Goal: Transaction & Acquisition: Subscribe to service/newsletter

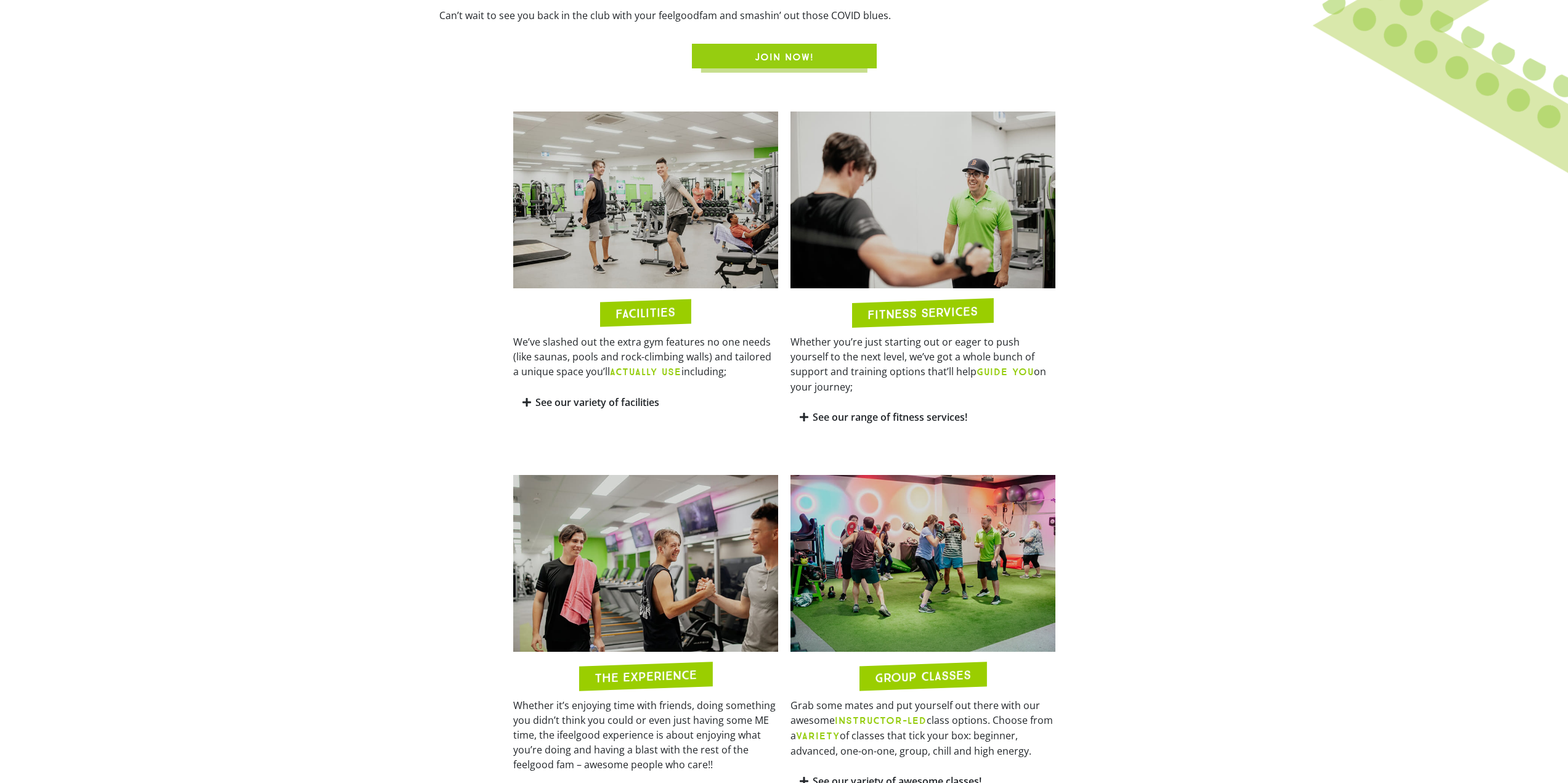
scroll to position [801, 0]
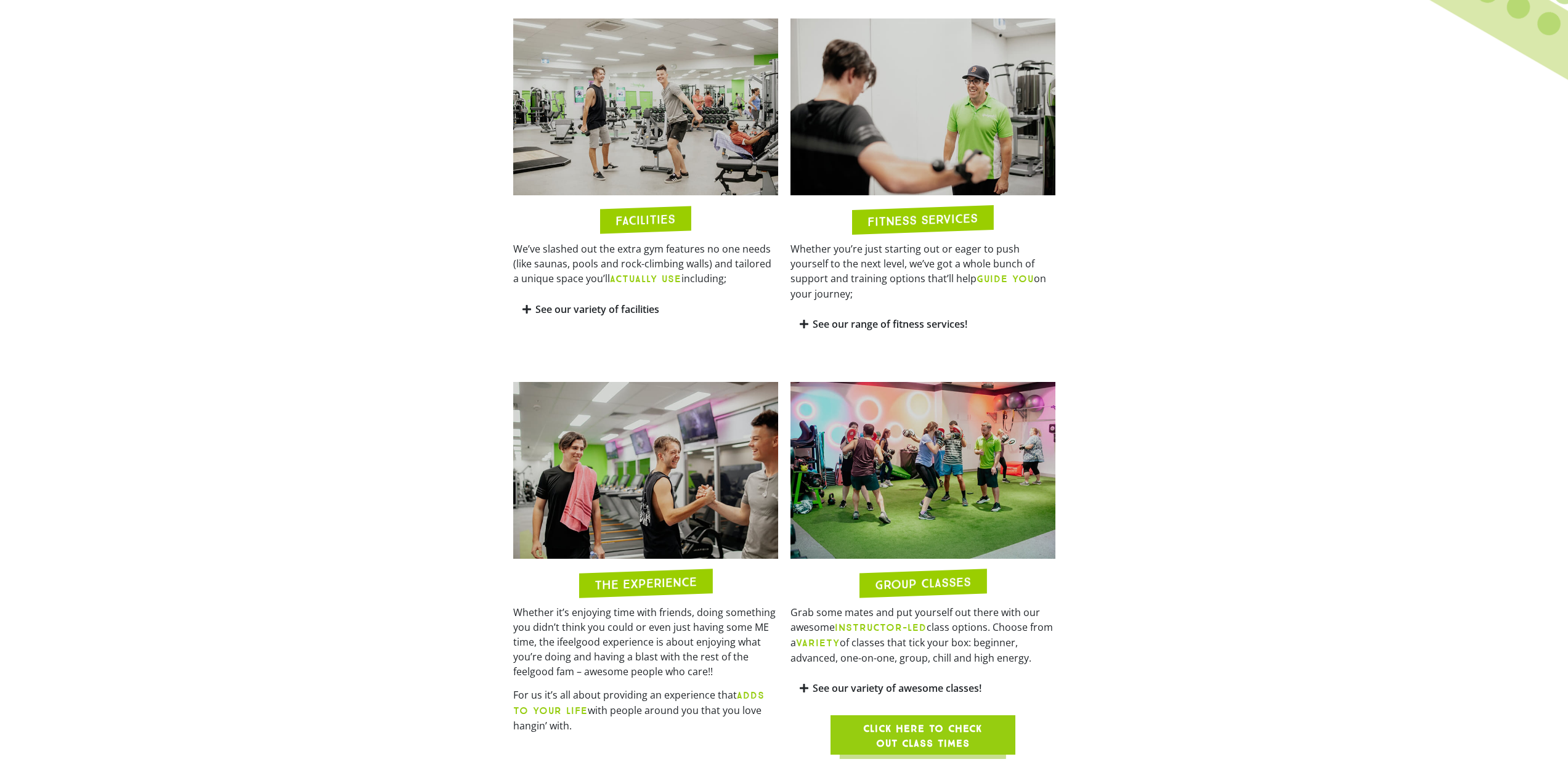
click at [888, 682] on link "See our variety of awesome classes!" at bounding box center [897, 688] width 169 height 14
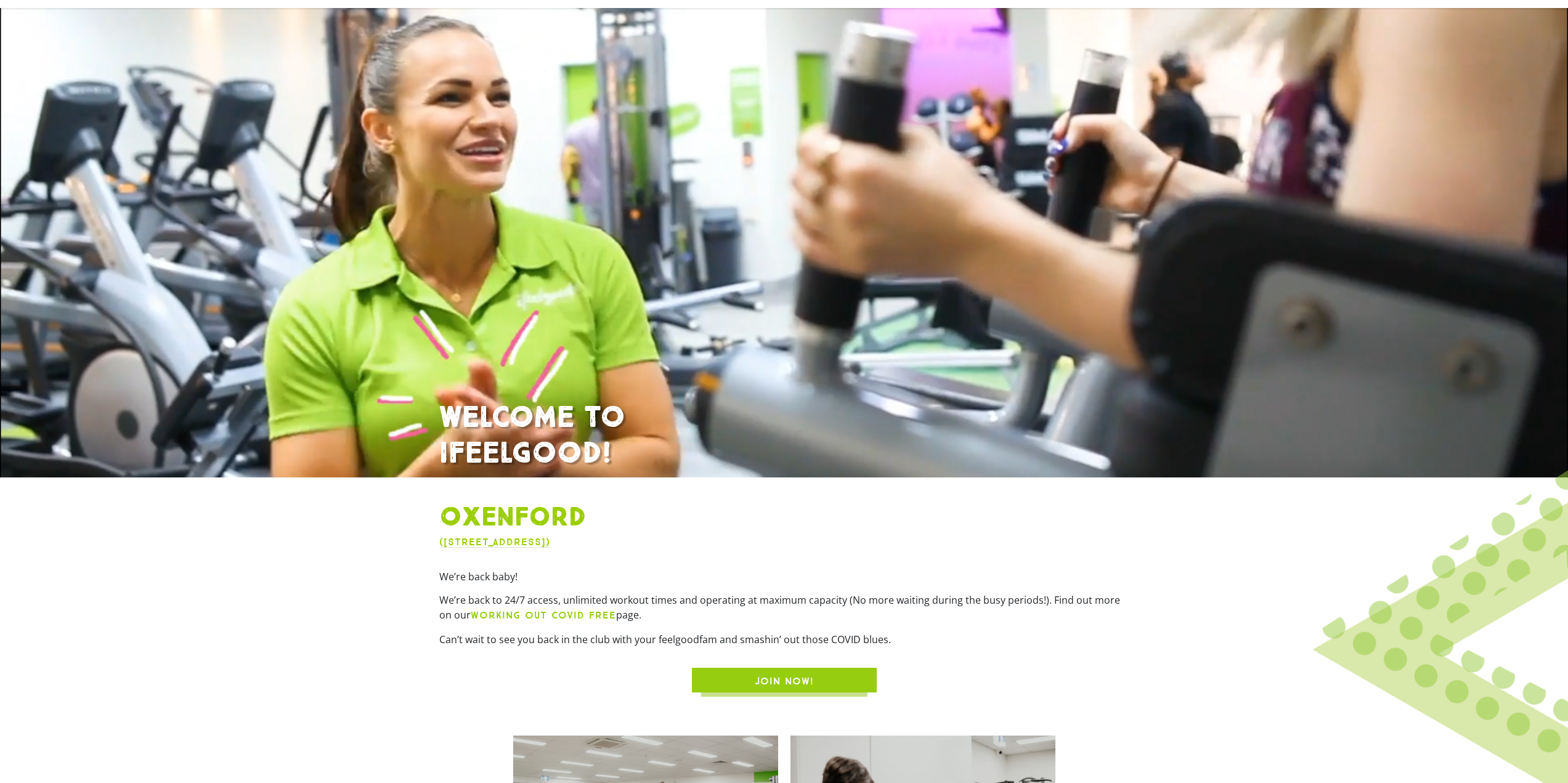
scroll to position [0, 0]
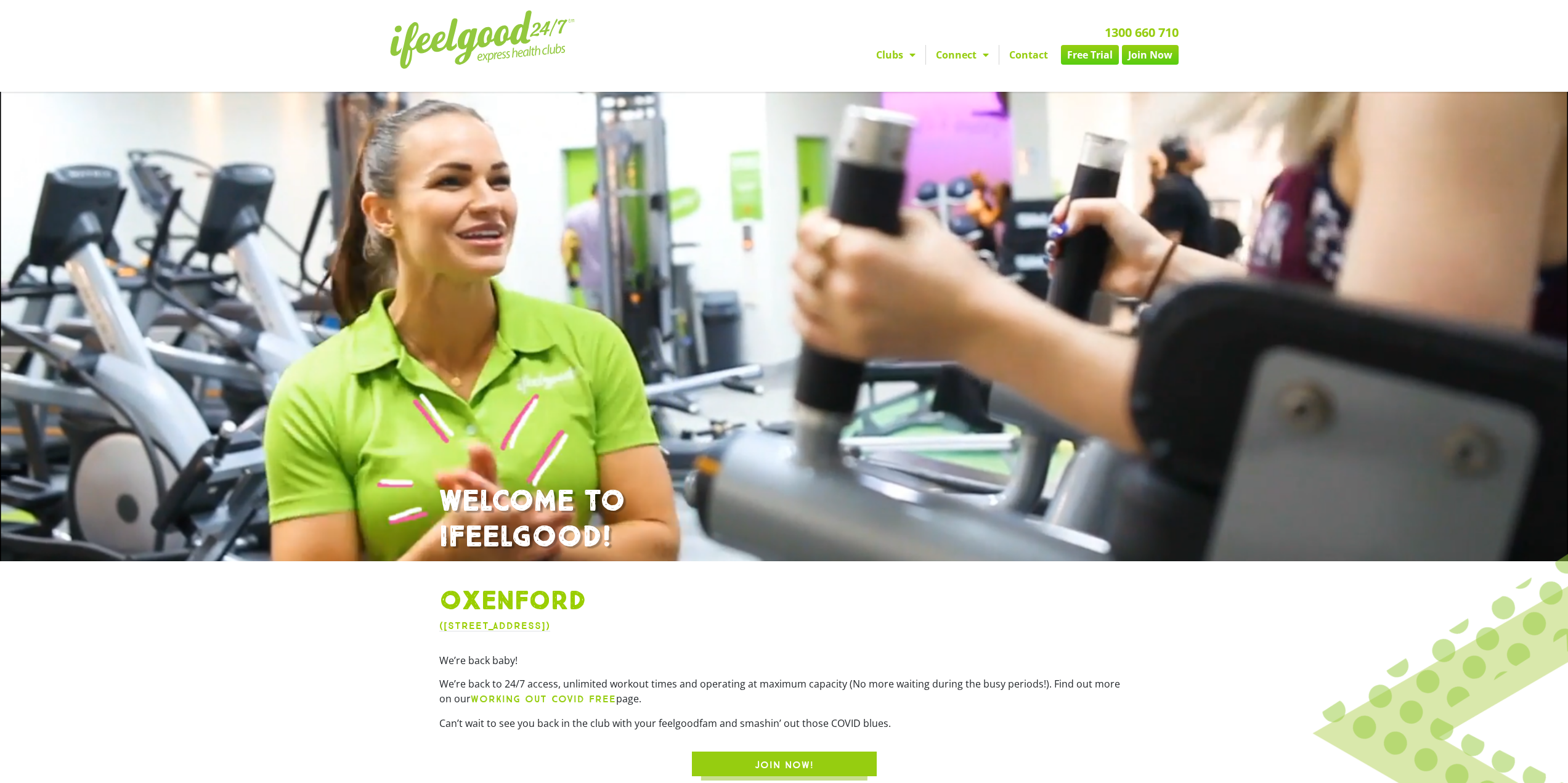
click at [1145, 57] on link "Join Now" at bounding box center [1150, 55] width 57 height 20
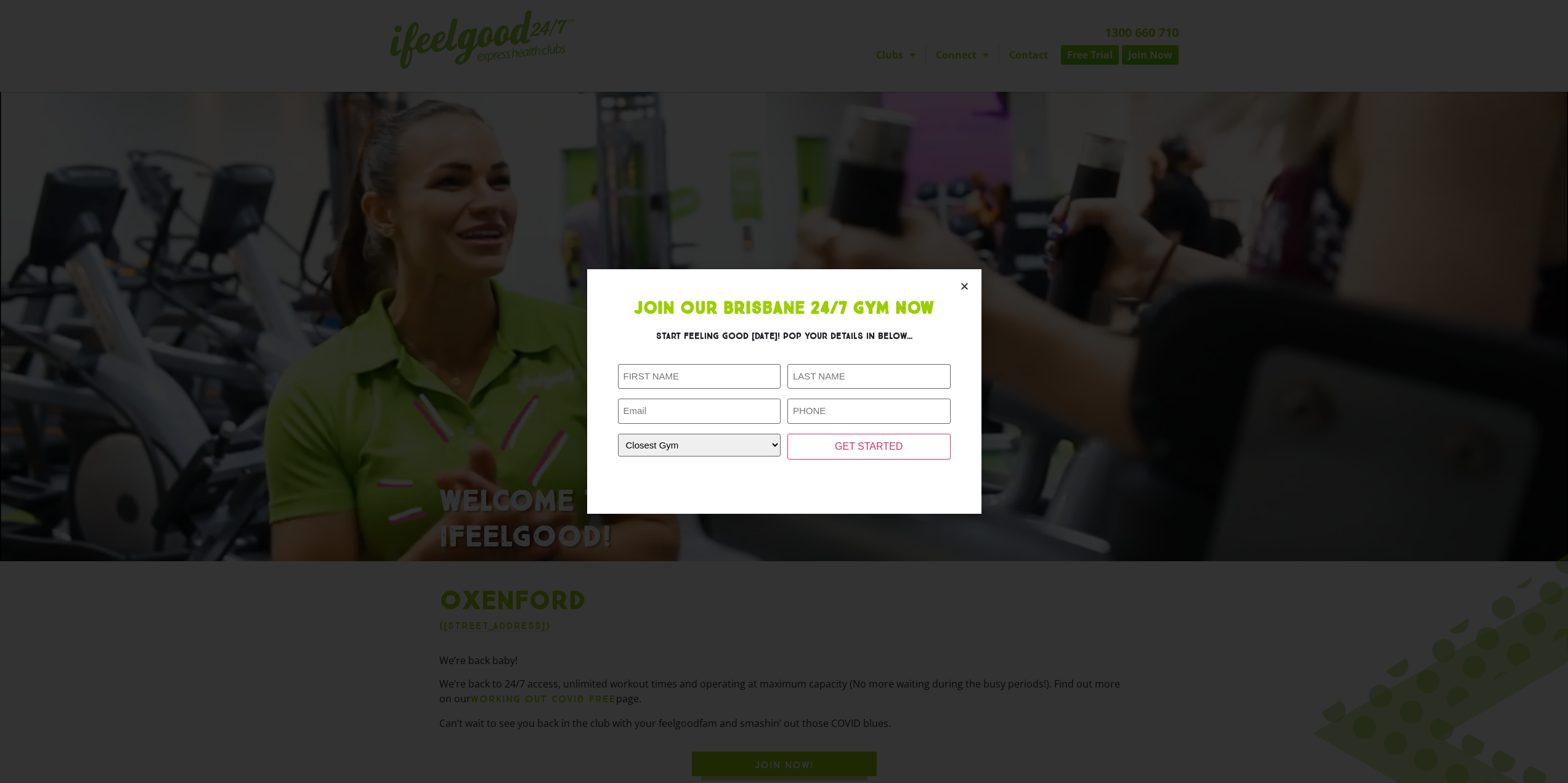
click at [969, 289] on section "Join Our Brisbane 24/7 Gym Now Start feeling good [DATE]! Pop your details in b…" at bounding box center [784, 391] width 394 height 244
click at [964, 284] on icon "Close" at bounding box center [964, 286] width 9 height 9
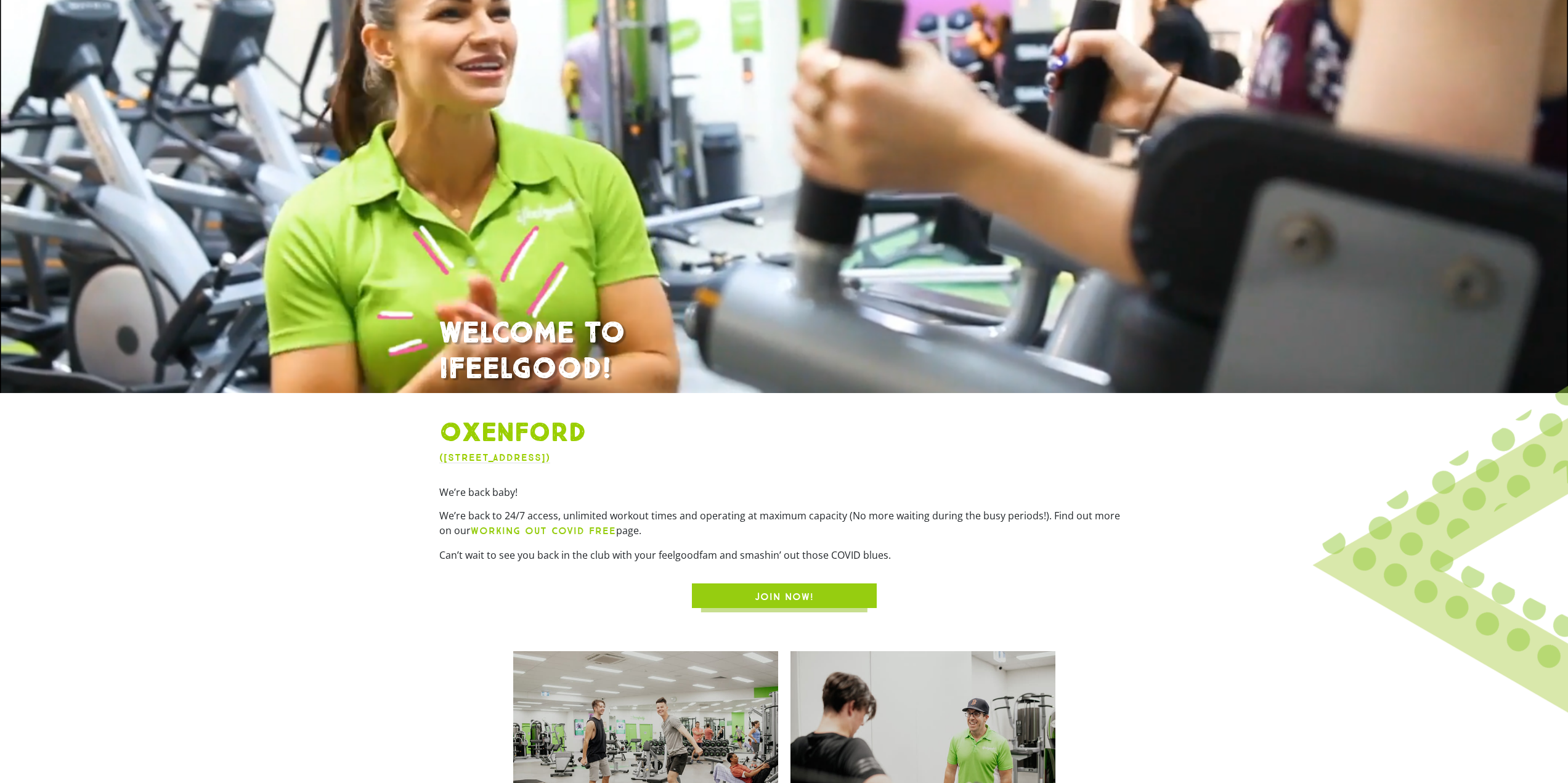
scroll to position [185, 0]
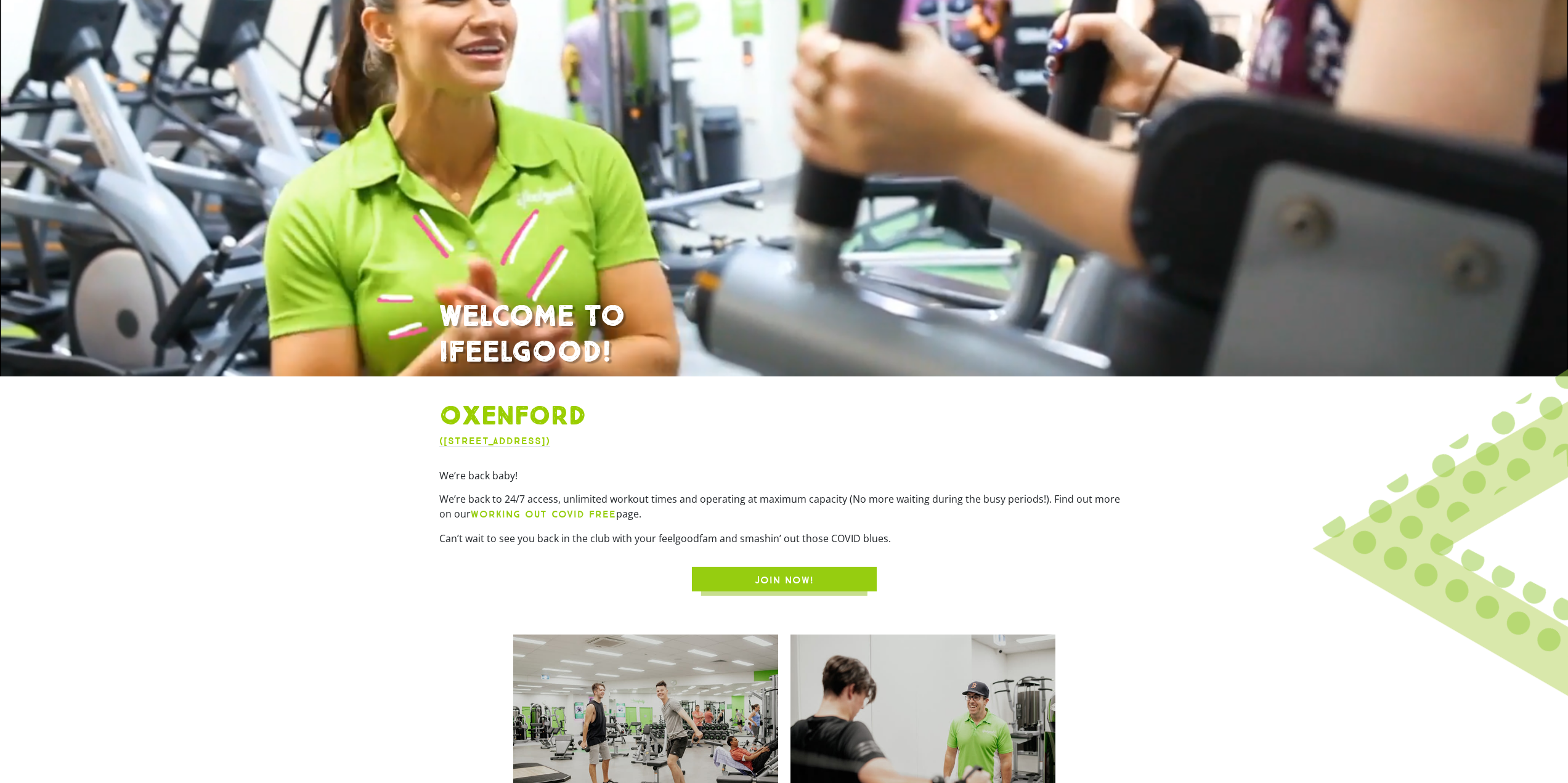
click at [536, 516] on b "WORKING OUT COVID FREE" at bounding box center [543, 514] width 146 height 12
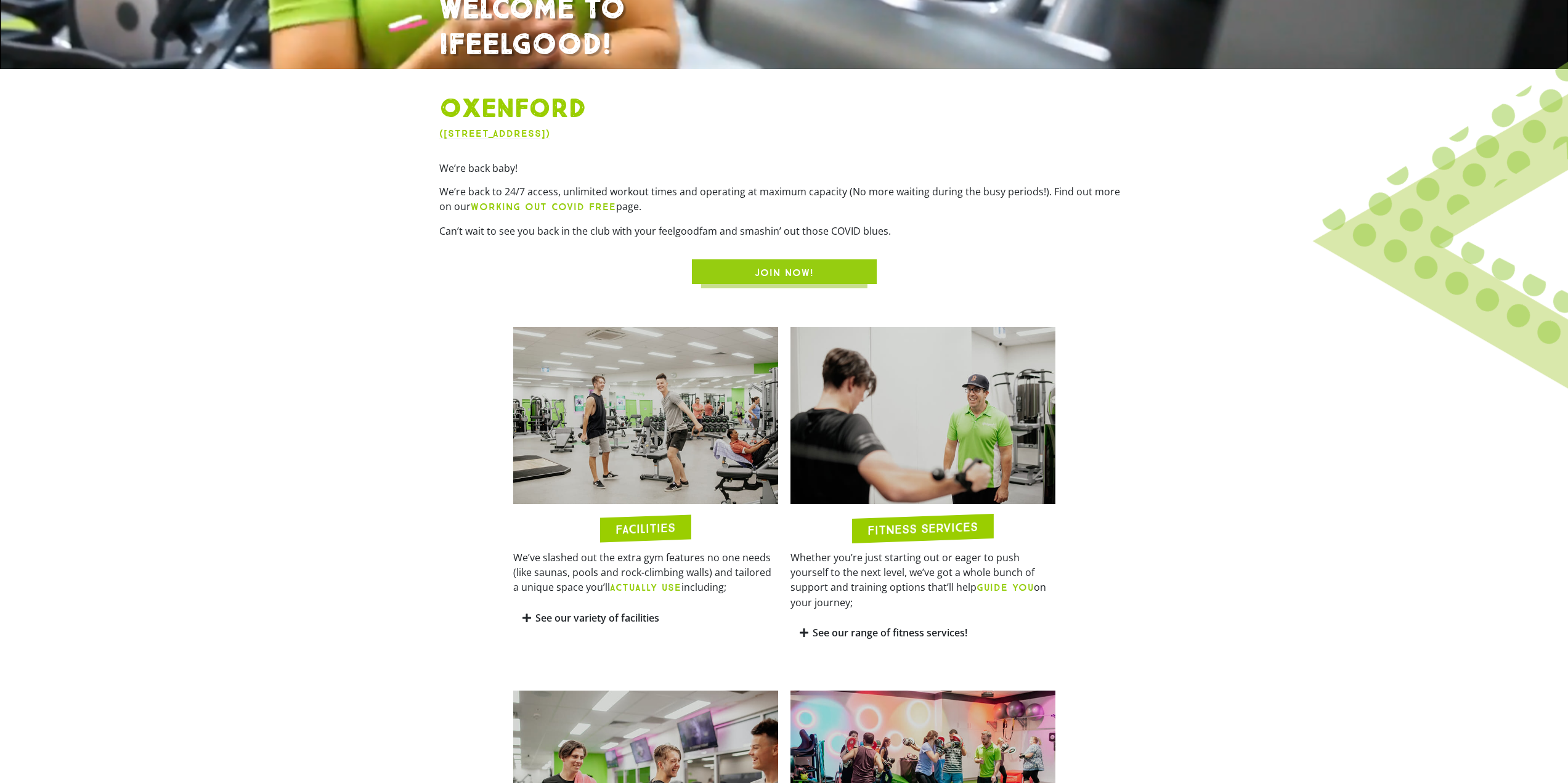
scroll to position [493, 0]
click at [523, 619] on icon at bounding box center [527, 617] width 8 height 10
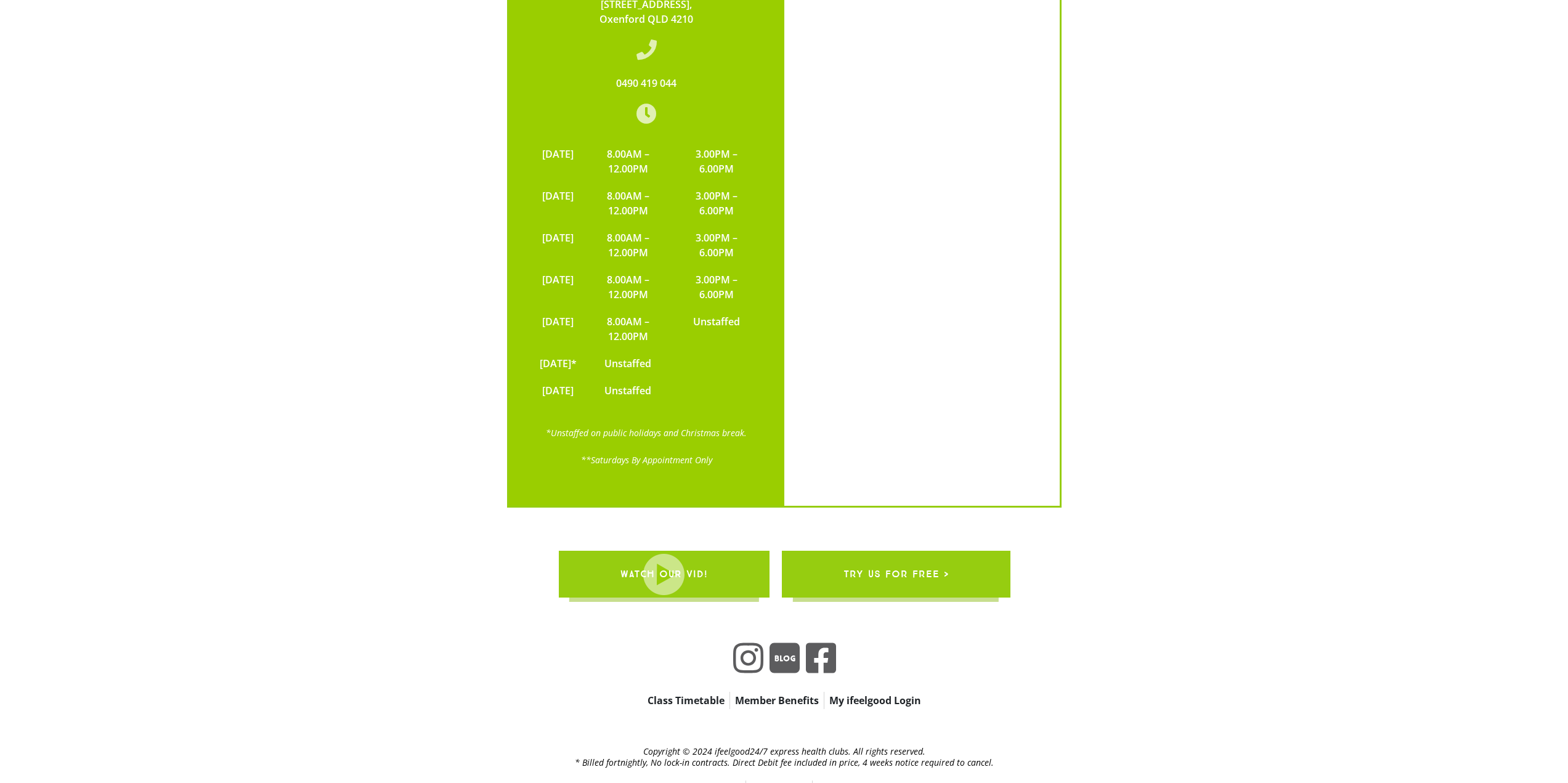
scroll to position [3419, 0]
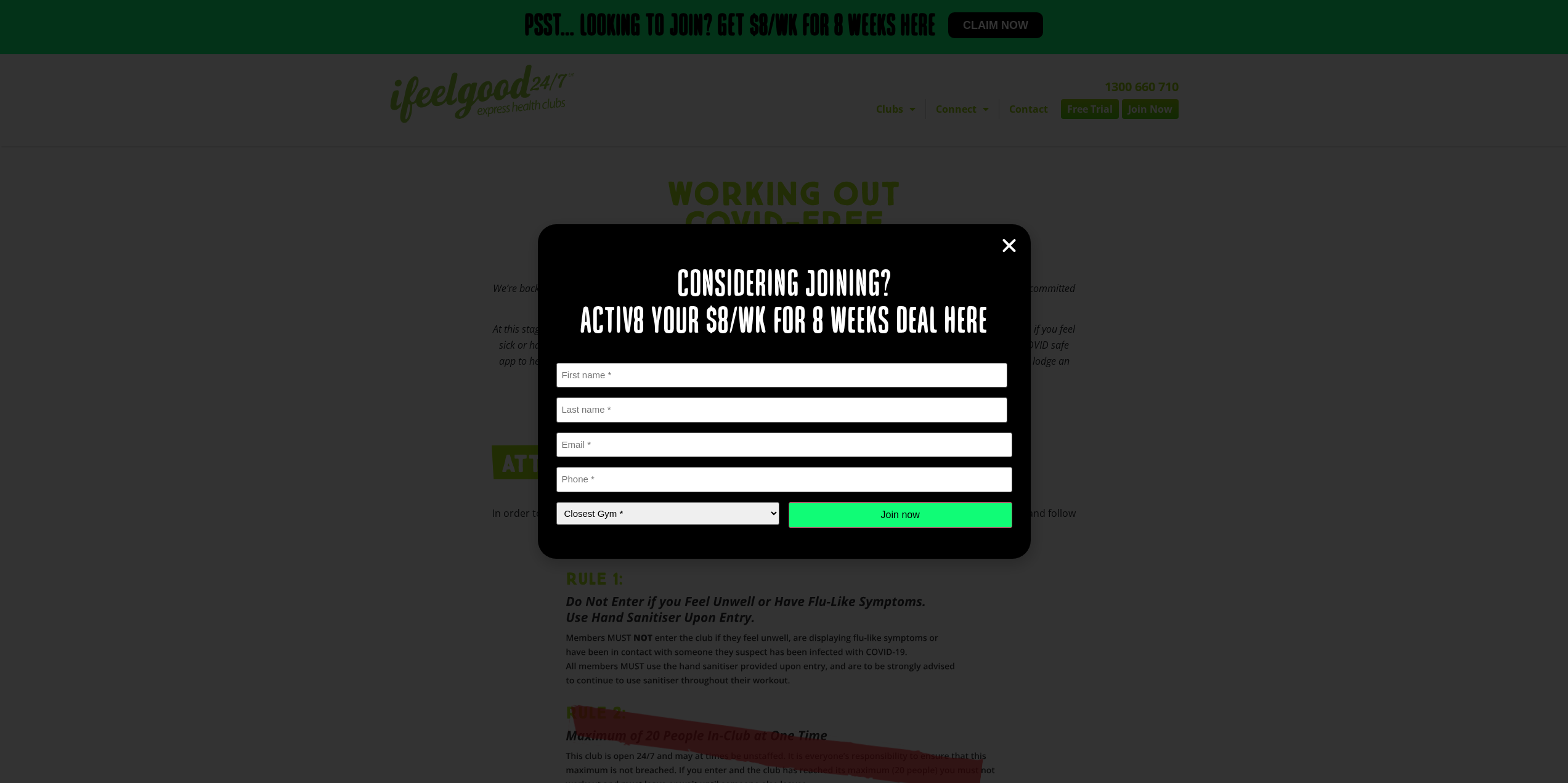
click at [1006, 242] on icon "Close" at bounding box center [1009, 246] width 19 height 19
